Goal: Information Seeking & Learning: Learn about a topic

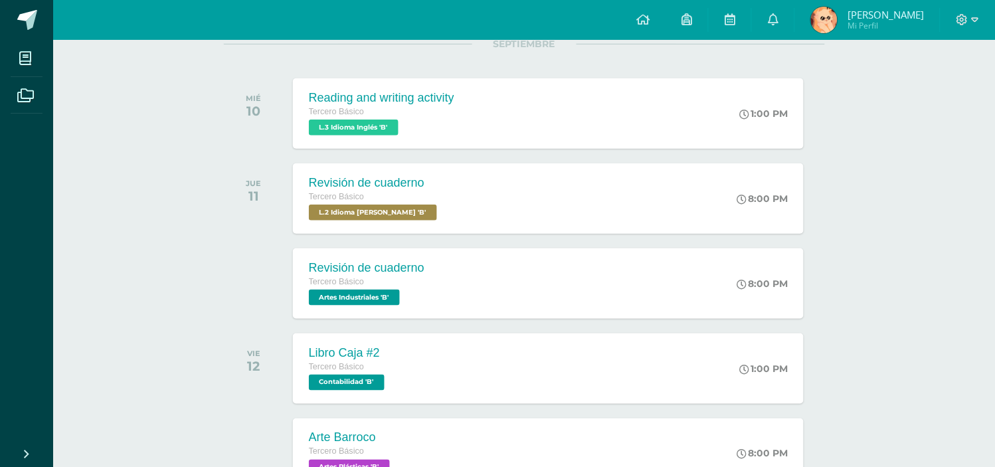
scroll to position [186, 0]
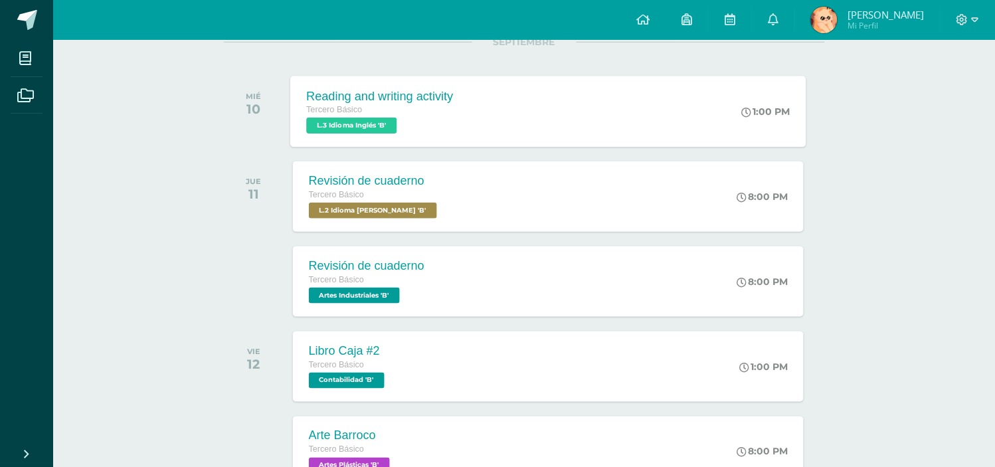
click at [594, 134] on div "Reading and writing activity Tercero Básico L.3 Idioma Inglés 'B' 1:00 PM Readi…" at bounding box center [548, 111] width 516 height 71
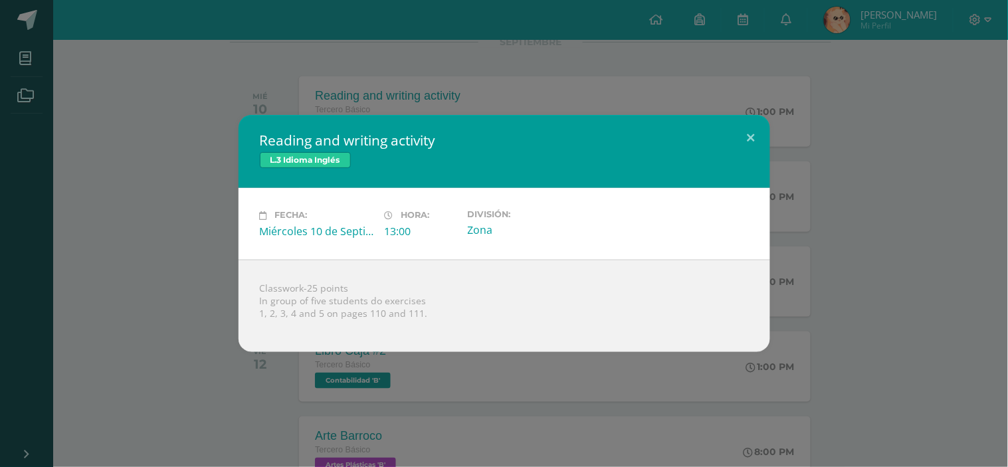
click at [898, 138] on div "Reading and writing activity L.3 Idioma Inglés Fecha: Miércoles 10 de Septiembr…" at bounding box center [503, 233] width 997 height 237
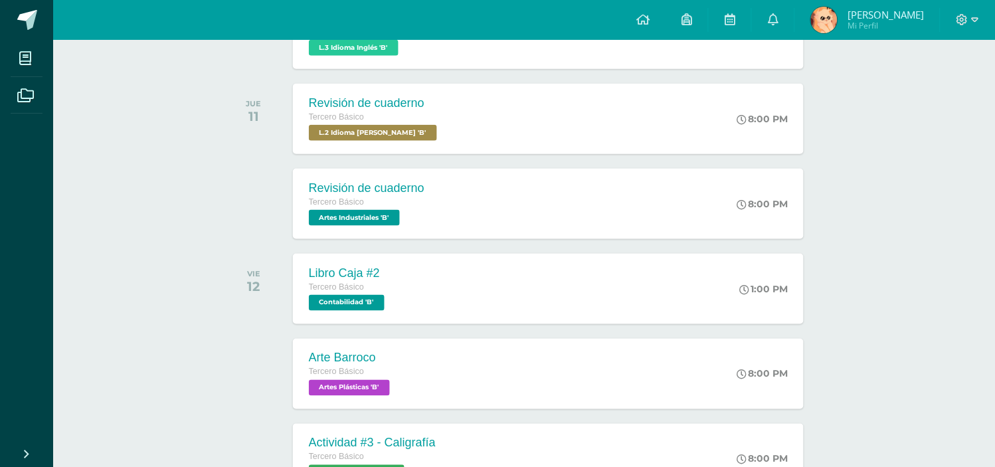
scroll to position [270, 0]
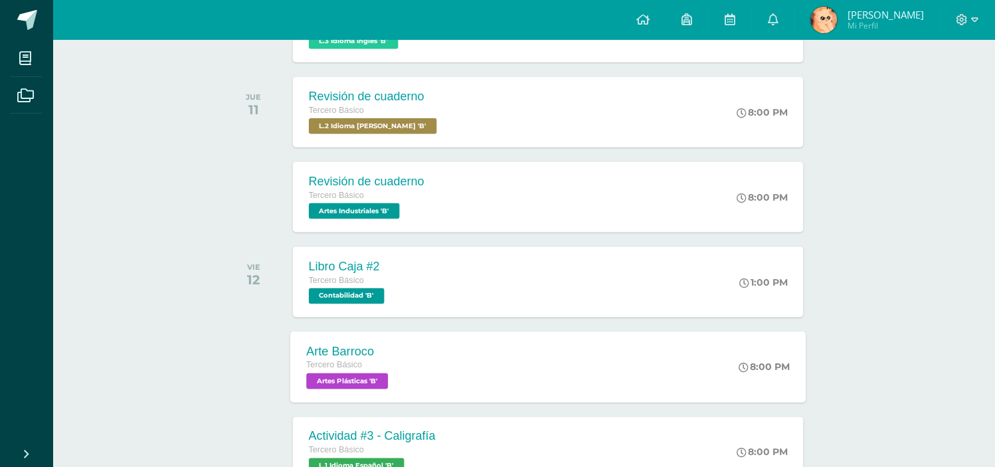
click at [451, 377] on div "Arte Barroco Tercero Básico Artes Plásticas 'B' 8:00 PM Arte Barroco Artes Plás…" at bounding box center [548, 367] width 516 height 71
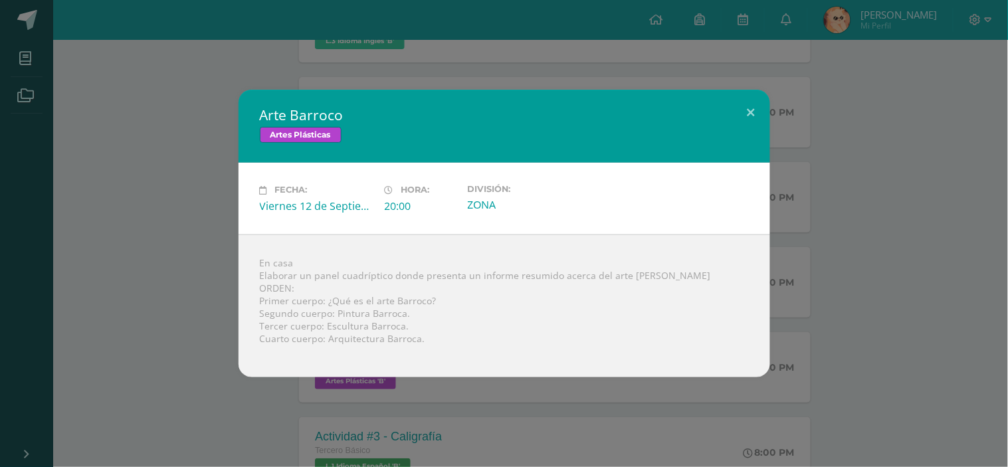
click at [771, 178] on div "Arte Barroco Artes Plásticas Fecha: [DATE] Hora: 20:00 División: ZONA" at bounding box center [503, 233] width 997 height 287
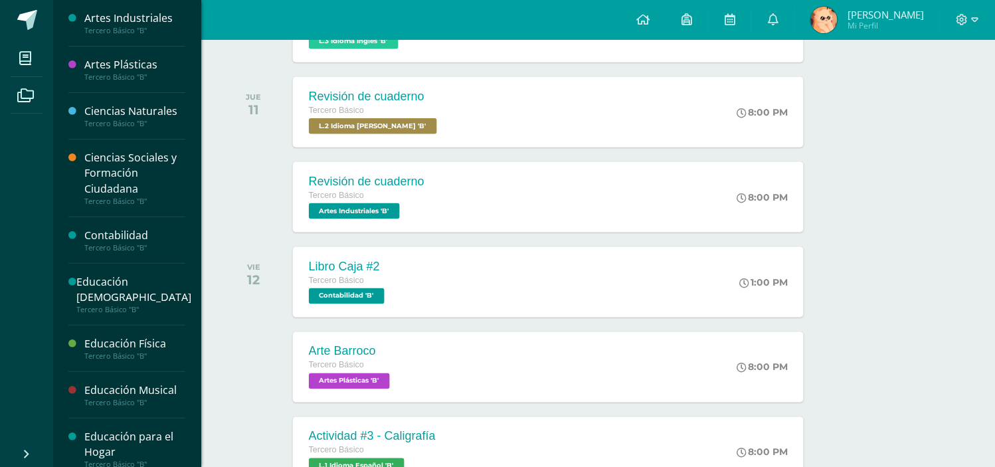
drag, startPoint x: 194, startPoint y: 135, endPoint x: 191, endPoint y: 287, distance: 152.2
click at [191, 287] on div "Artes Industriales Tercero Básico "B" Artes Plásticas Tercero Básico "B" Cienci…" at bounding box center [126, 233] width 149 height 467
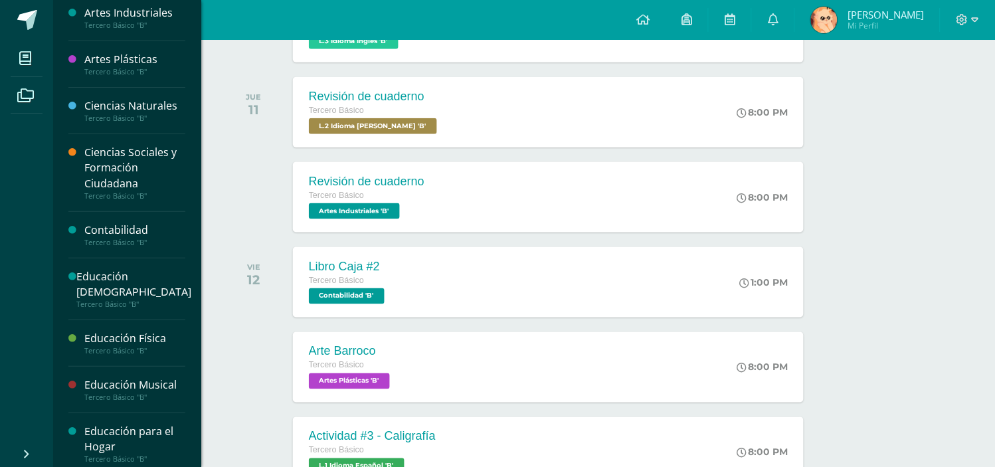
scroll to position [0, 0]
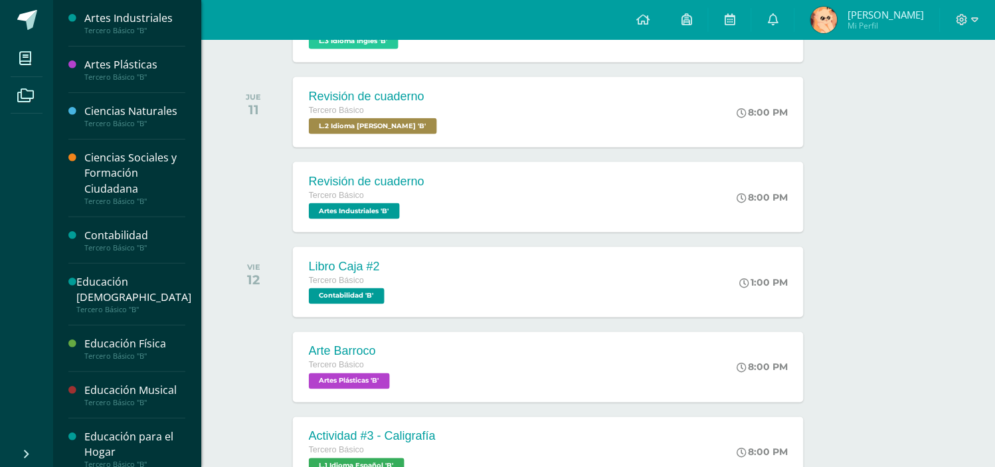
click at [132, 63] on div "Artes Plásticas" at bounding box center [134, 64] width 101 height 15
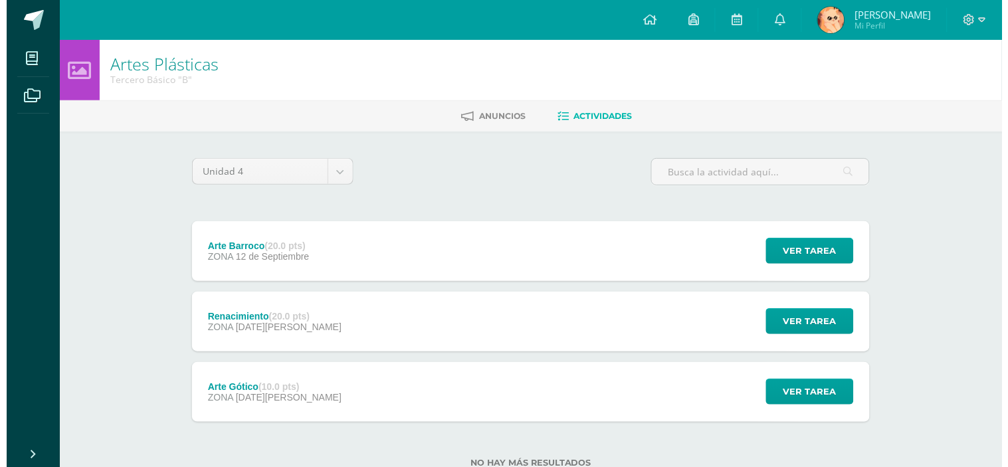
scroll to position [42, 0]
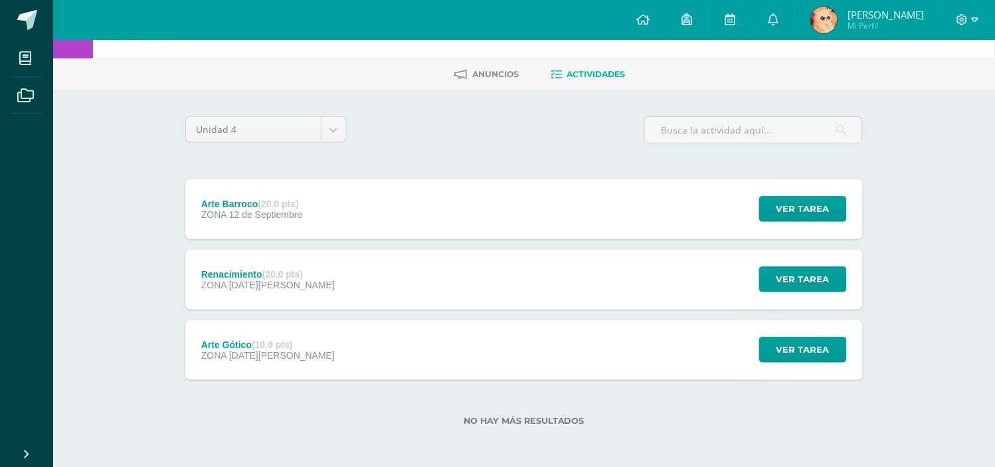
click at [476, 233] on div "Arte Barroco (20.0 pts) ZONA [DATE] Ver tarea Arte Barroco Artes Plásticas Carg…" at bounding box center [524, 209] width 678 height 60
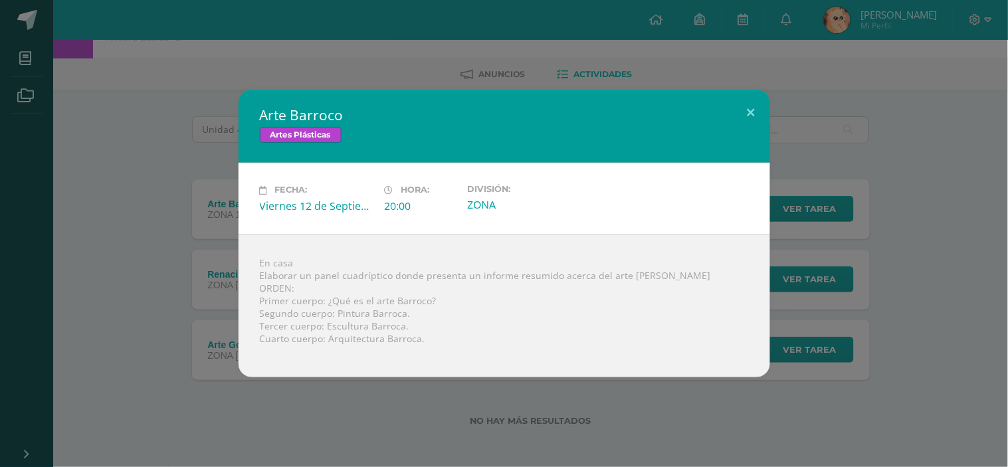
click at [213, 404] on div "Arte Barroco Artes Plásticas Fecha: [DATE] Hora: 20:00 División: ZONA" at bounding box center [504, 233] width 1008 height 467
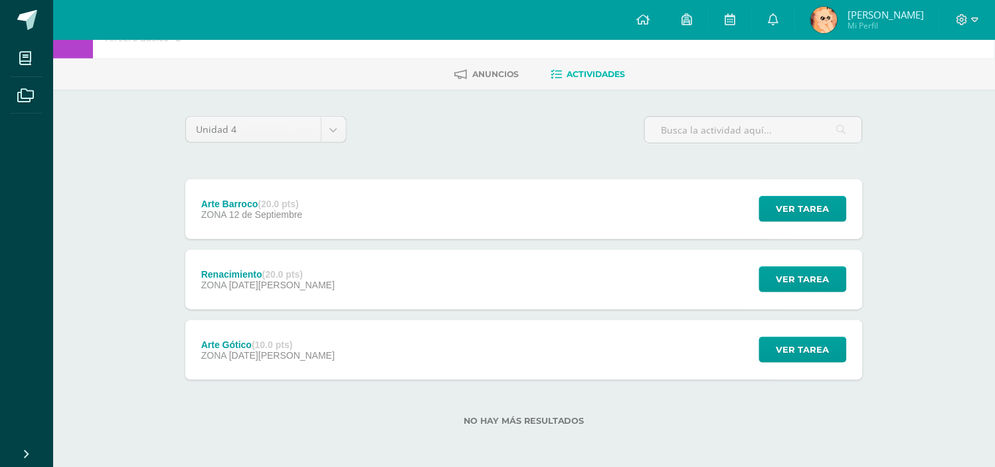
click at [271, 359] on span "[DATE][PERSON_NAME]" at bounding box center [282, 355] width 106 height 11
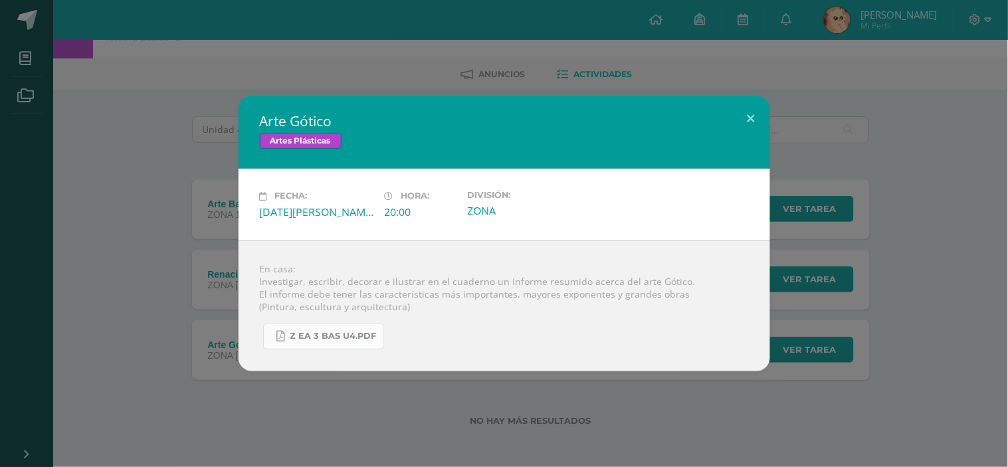
click at [324, 347] on link "Z eA 3 bas U4.pdf" at bounding box center [323, 337] width 121 height 26
click at [229, 141] on div "Arte Gótico Artes Plásticas Fecha: Viernes 08 de Agosto Hora: 20:00 División: Z…" at bounding box center [503, 233] width 997 height 275
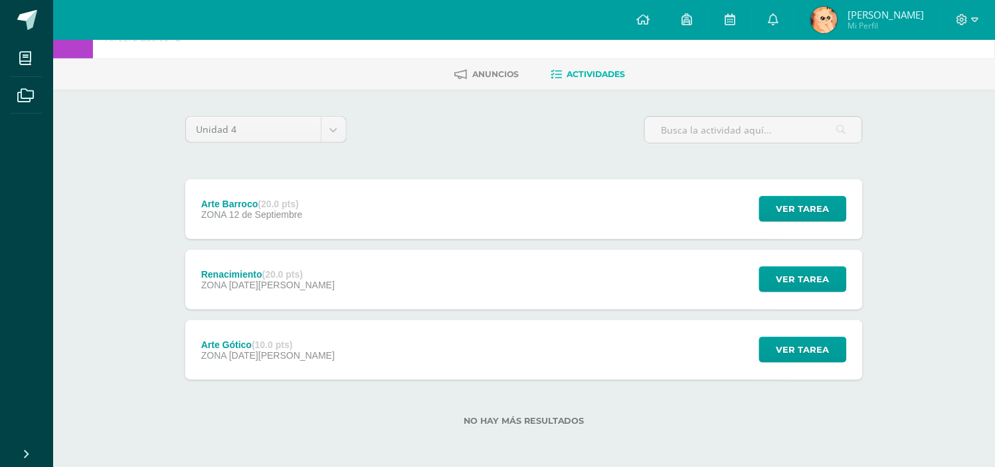
click at [213, 201] on div "Arte Barroco (20.0 pts)" at bounding box center [252, 204] width 102 height 11
